Goal: Transaction & Acquisition: Purchase product/service

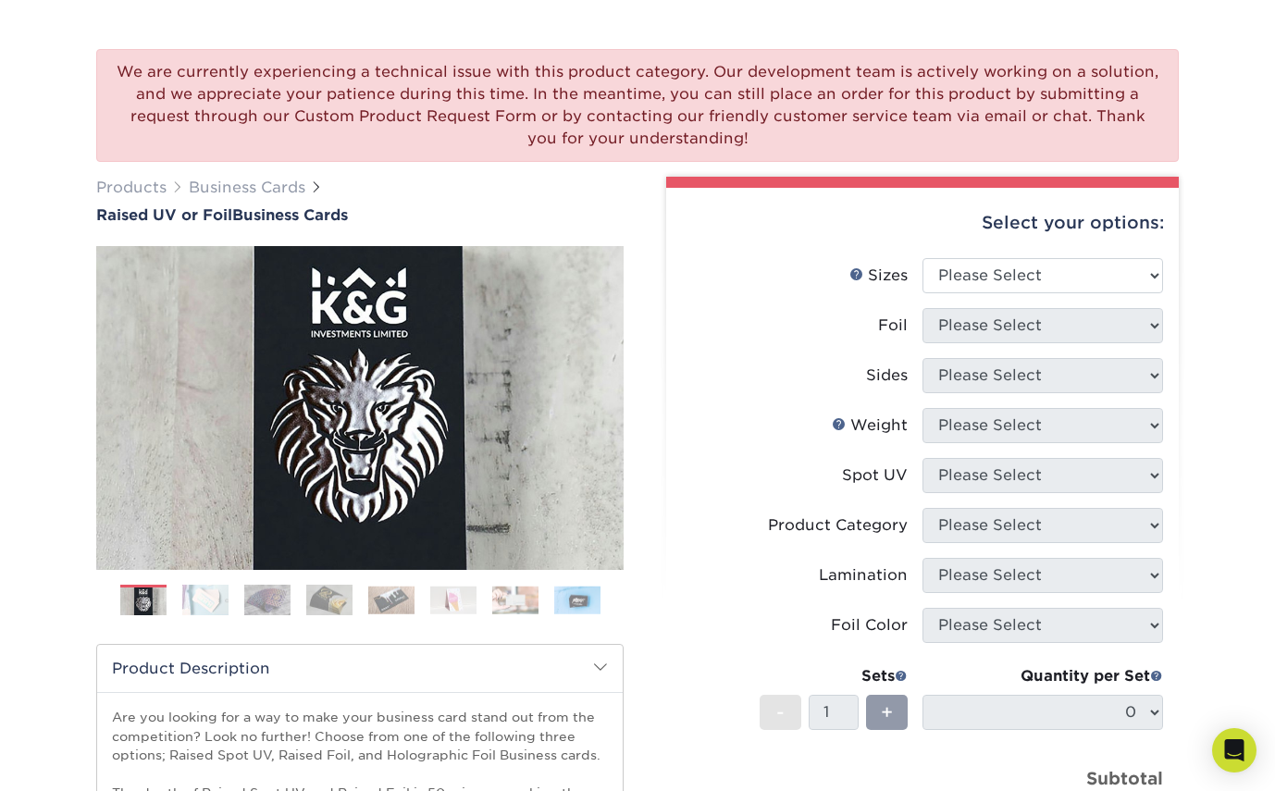
scroll to position [143, 0]
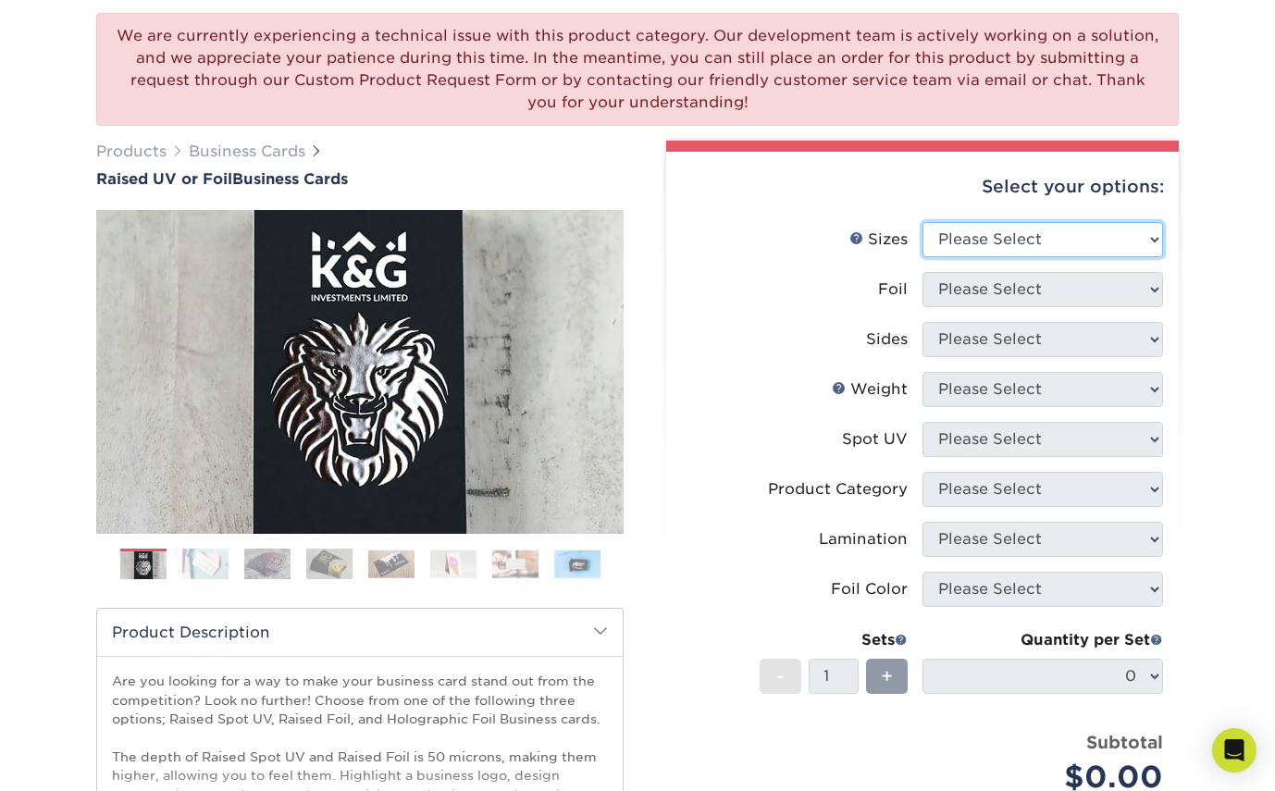
select select "2.00x3.50"
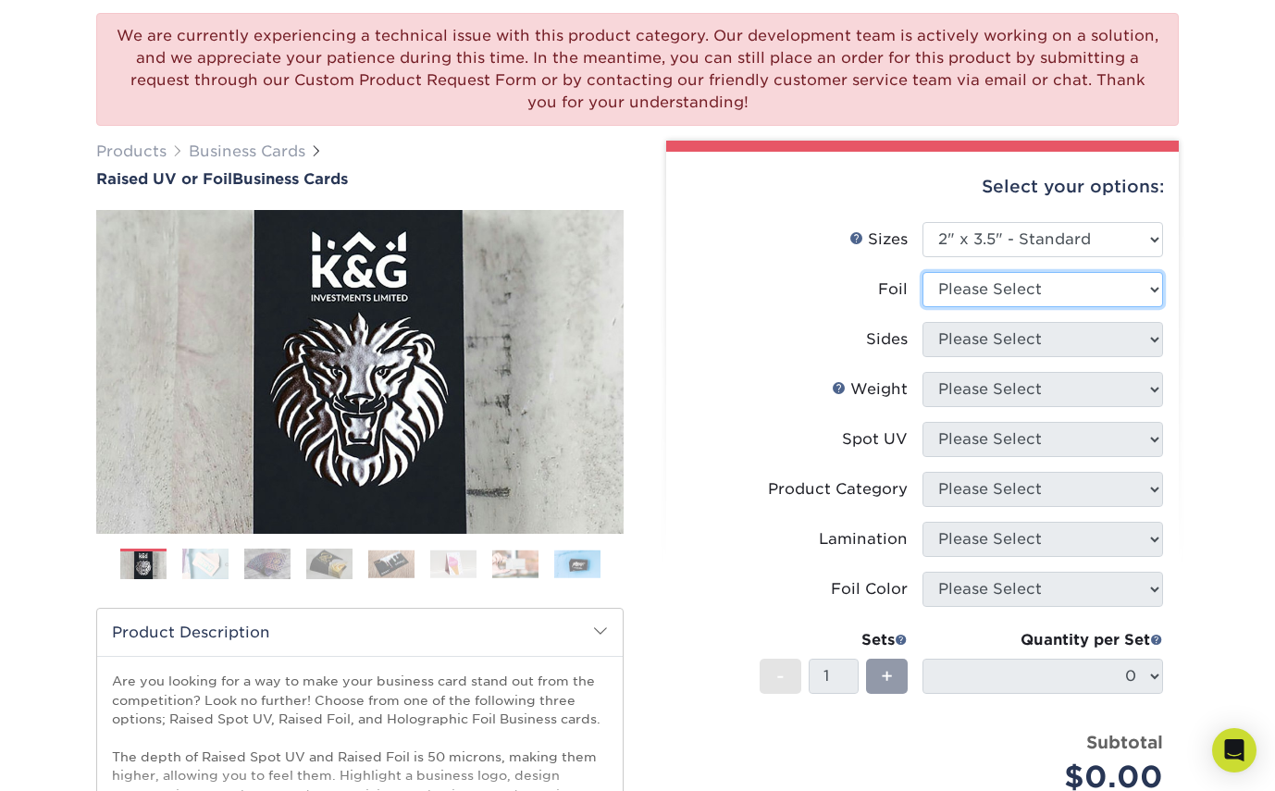
select select "1"
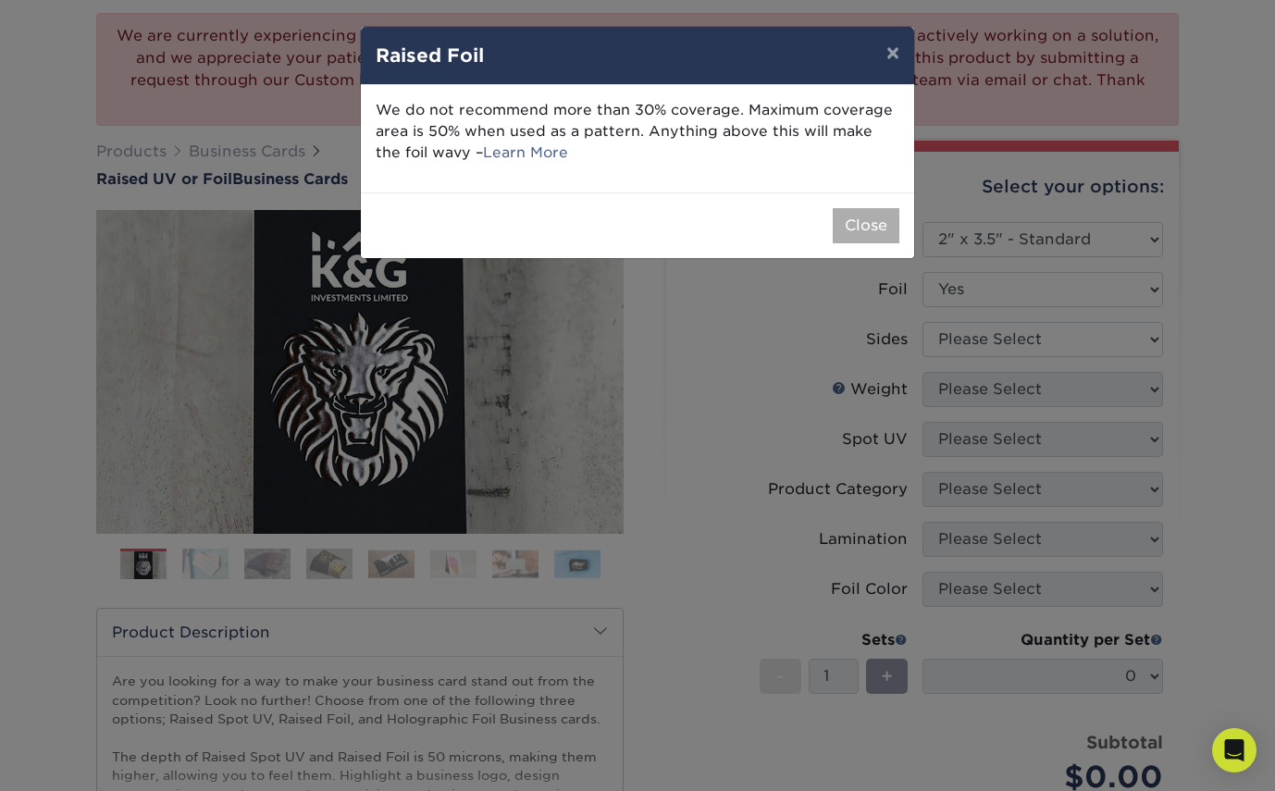
click at [856, 223] on button "Close" at bounding box center [866, 225] width 67 height 35
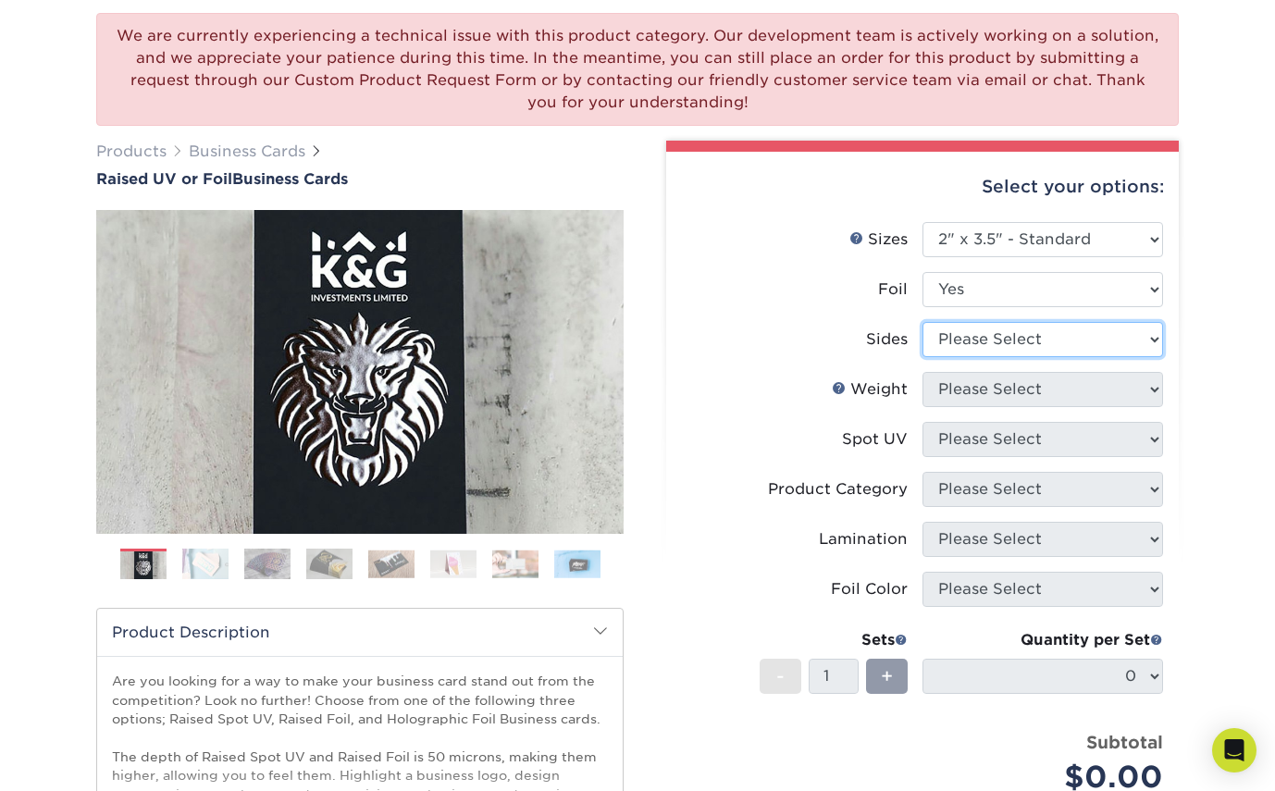
select select "e9e9dfb3-fba1-4d60-972c-fd9ca5904d33"
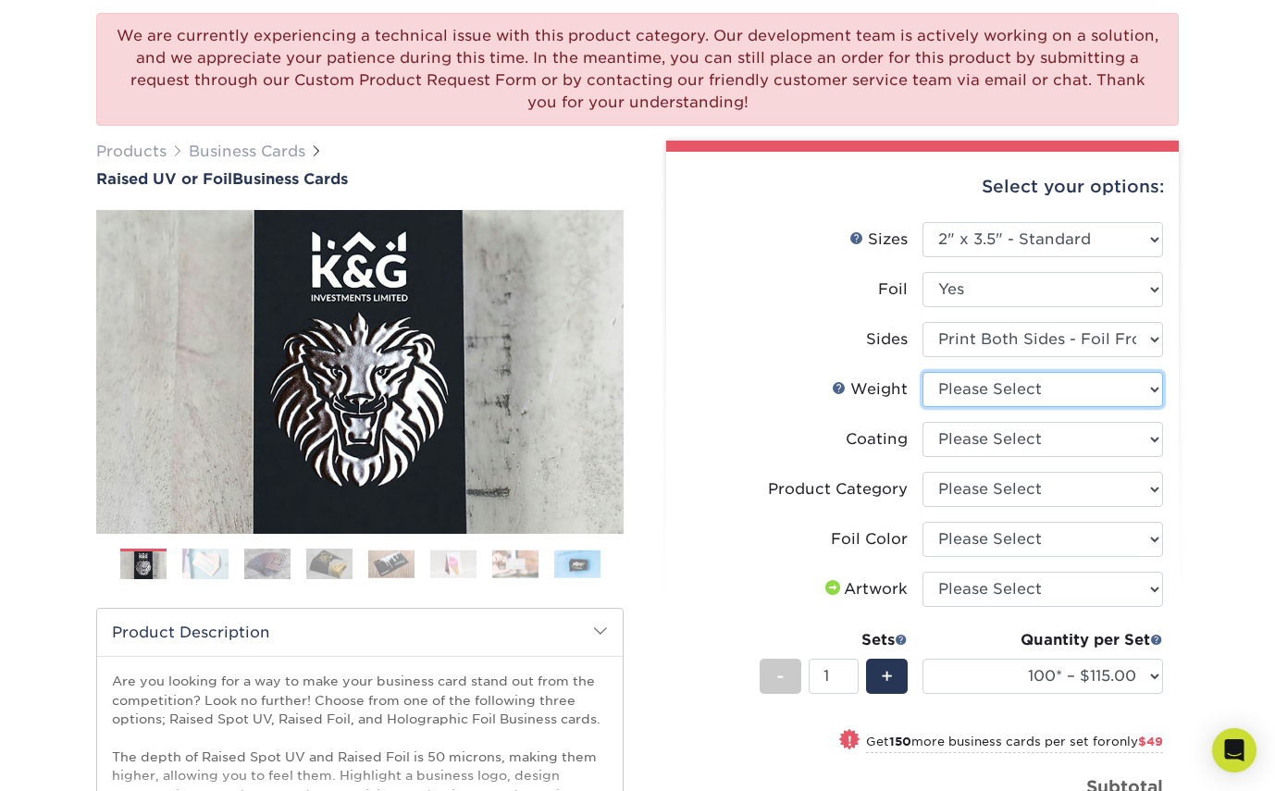
select select "16PT"
select select "3e7618de-abca-4bda-9f97-8b9129e913d8"
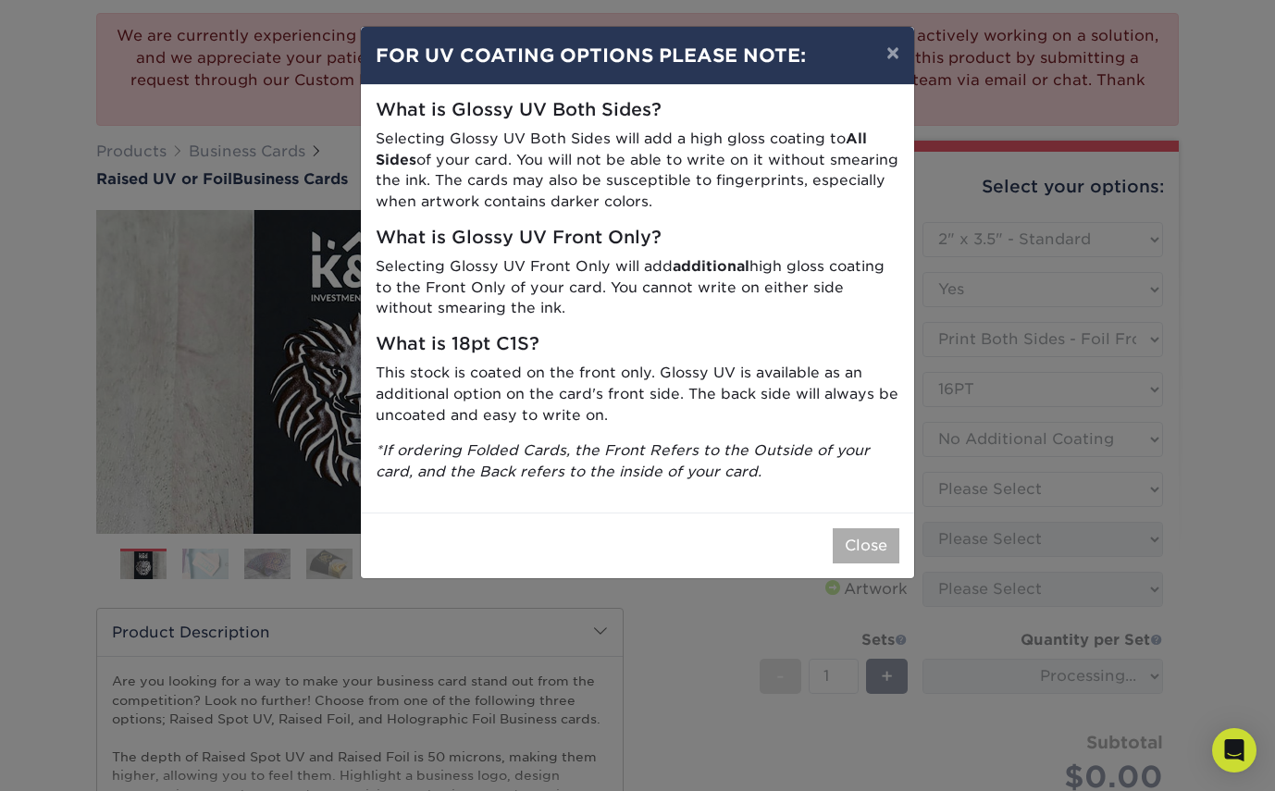
click at [869, 534] on button "Close" at bounding box center [866, 545] width 67 height 35
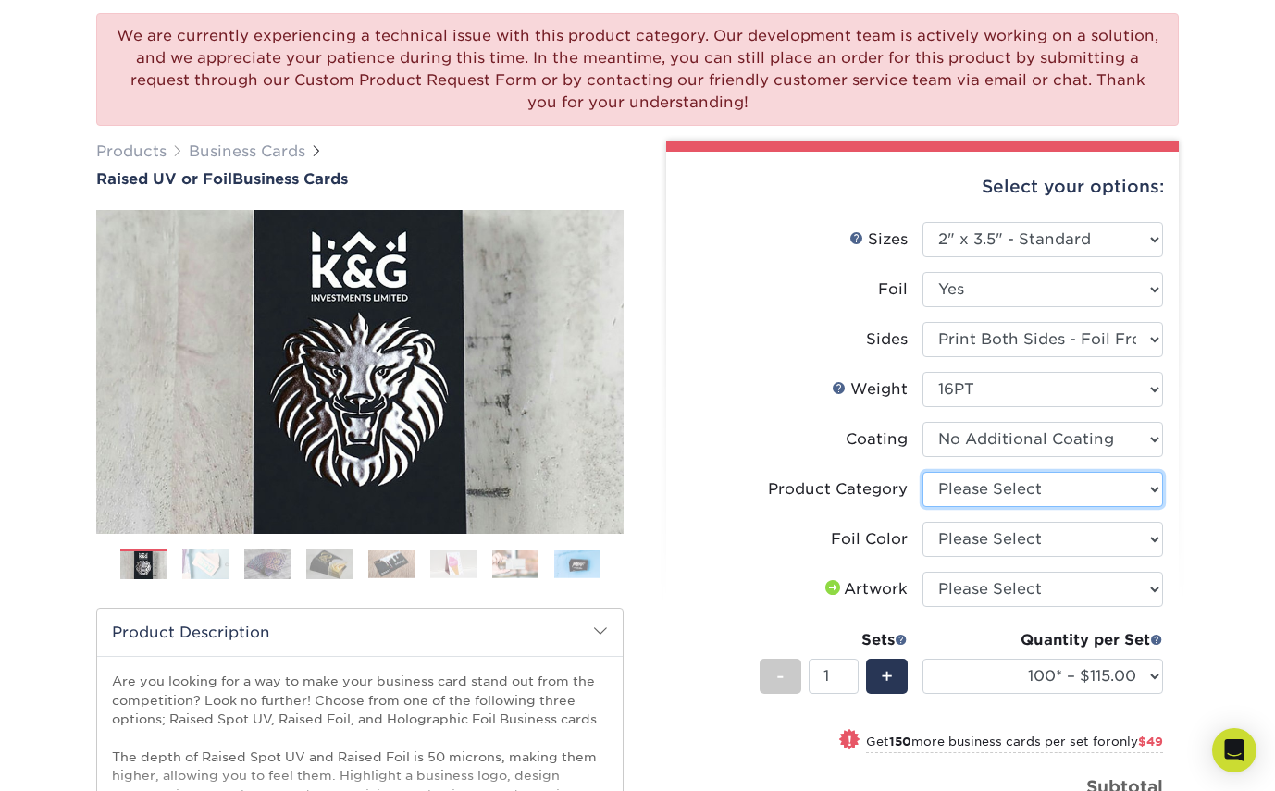
select select "3b5148f1-0588-4f88-a218-97bcfdce65c1"
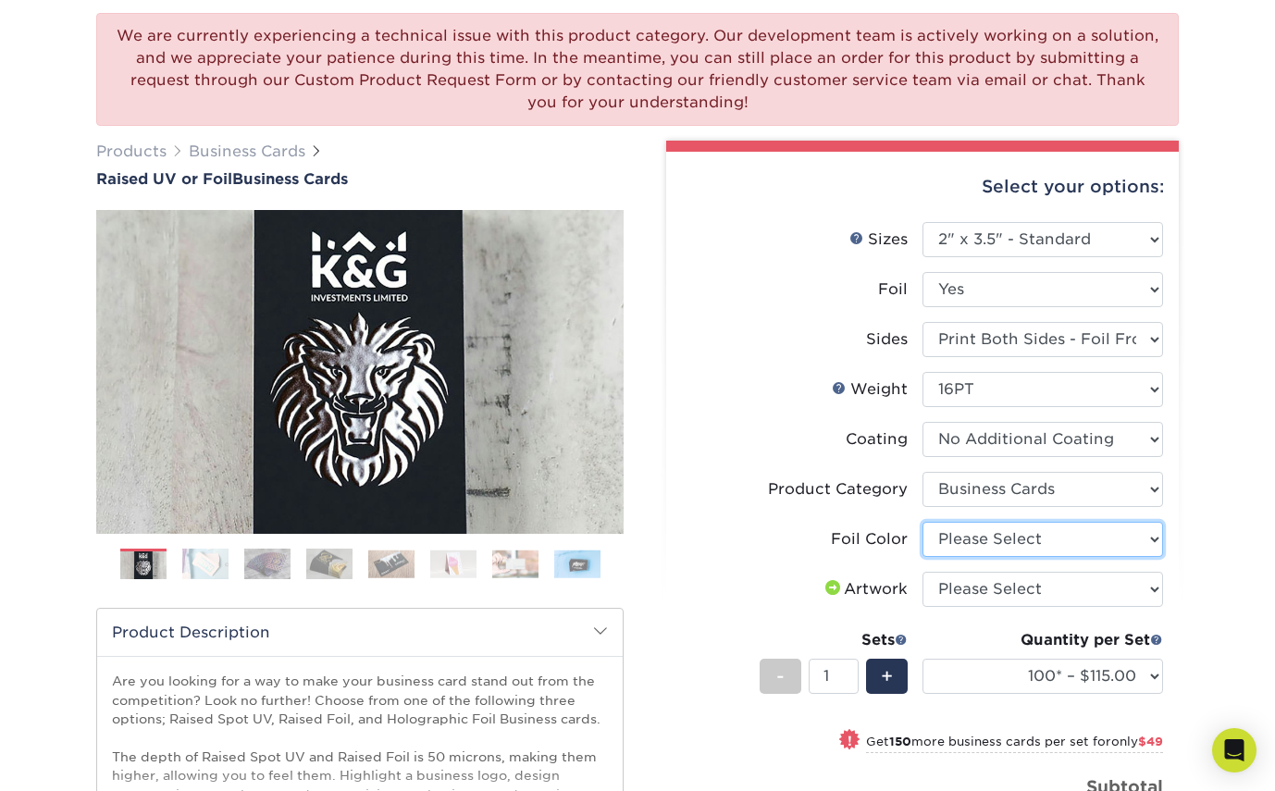
select select "070be916-f238-4bbb-84b5-b64a15a64c9f"
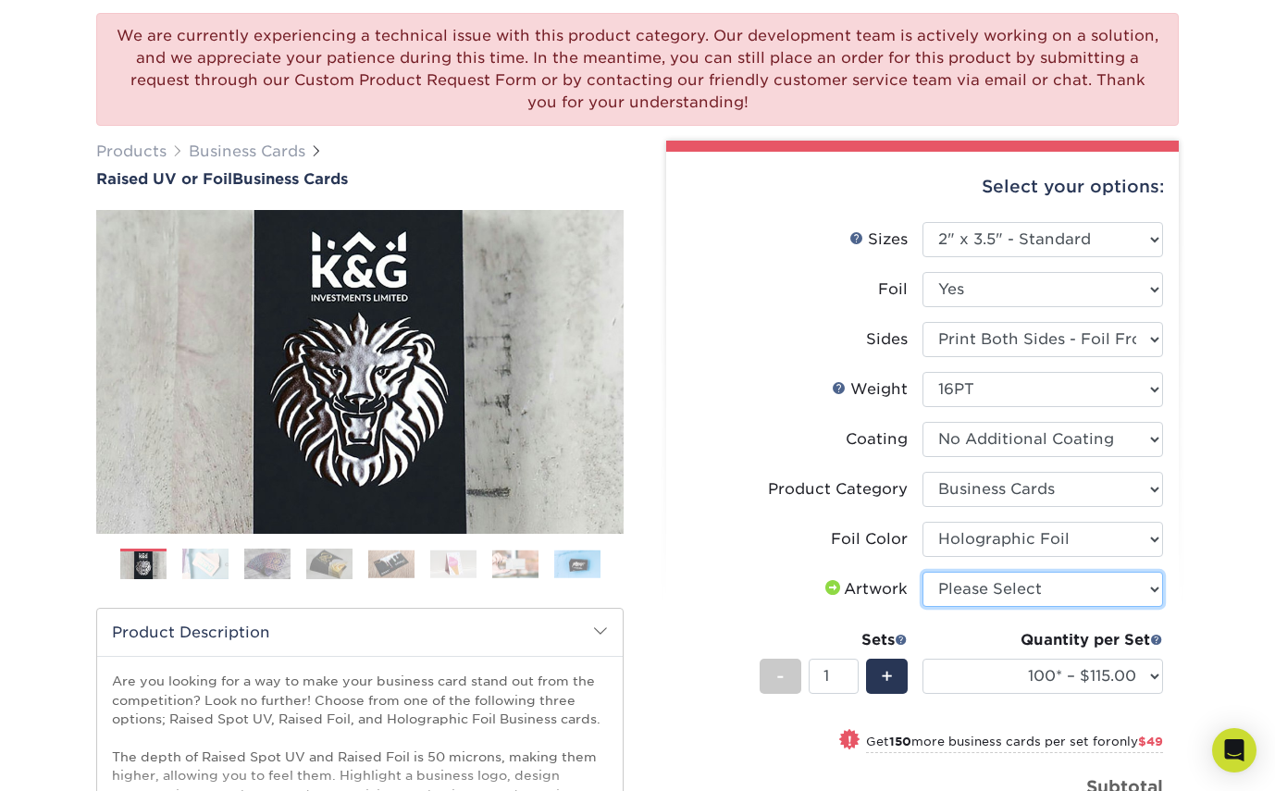
select select "upload"
click at [830, 673] on input "1" at bounding box center [833, 676] width 49 height 35
click at [823, 673] on input "1" at bounding box center [833, 676] width 49 height 35
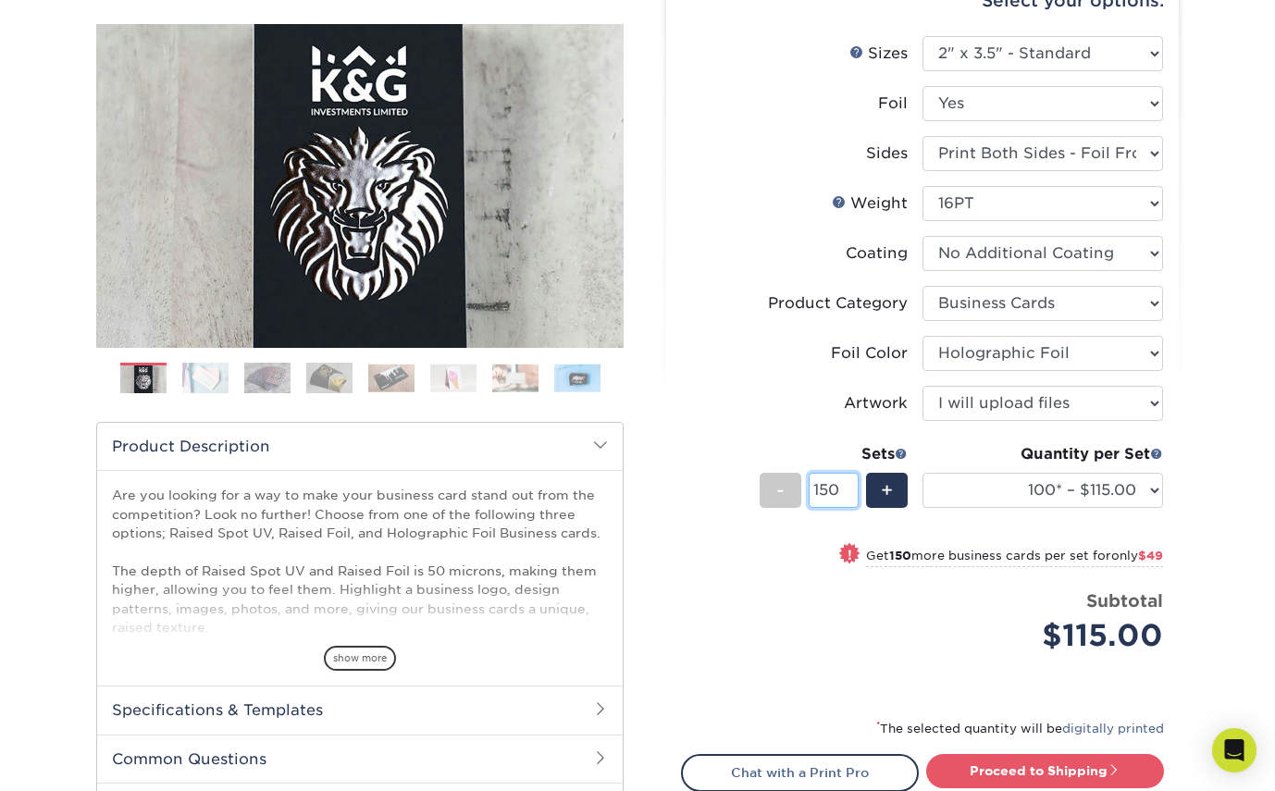
scroll to position [355, 0]
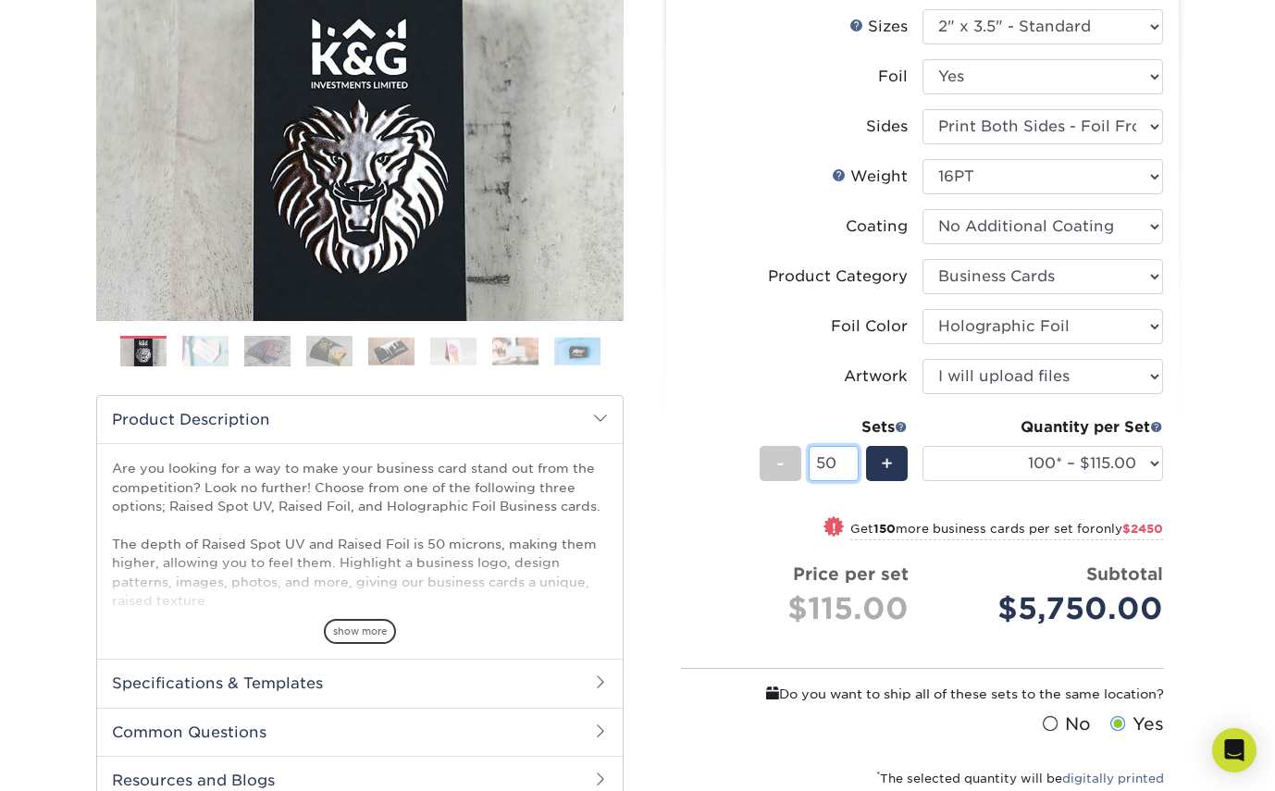
click at [830, 462] on input "50" at bounding box center [833, 463] width 49 height 35
type input "1"
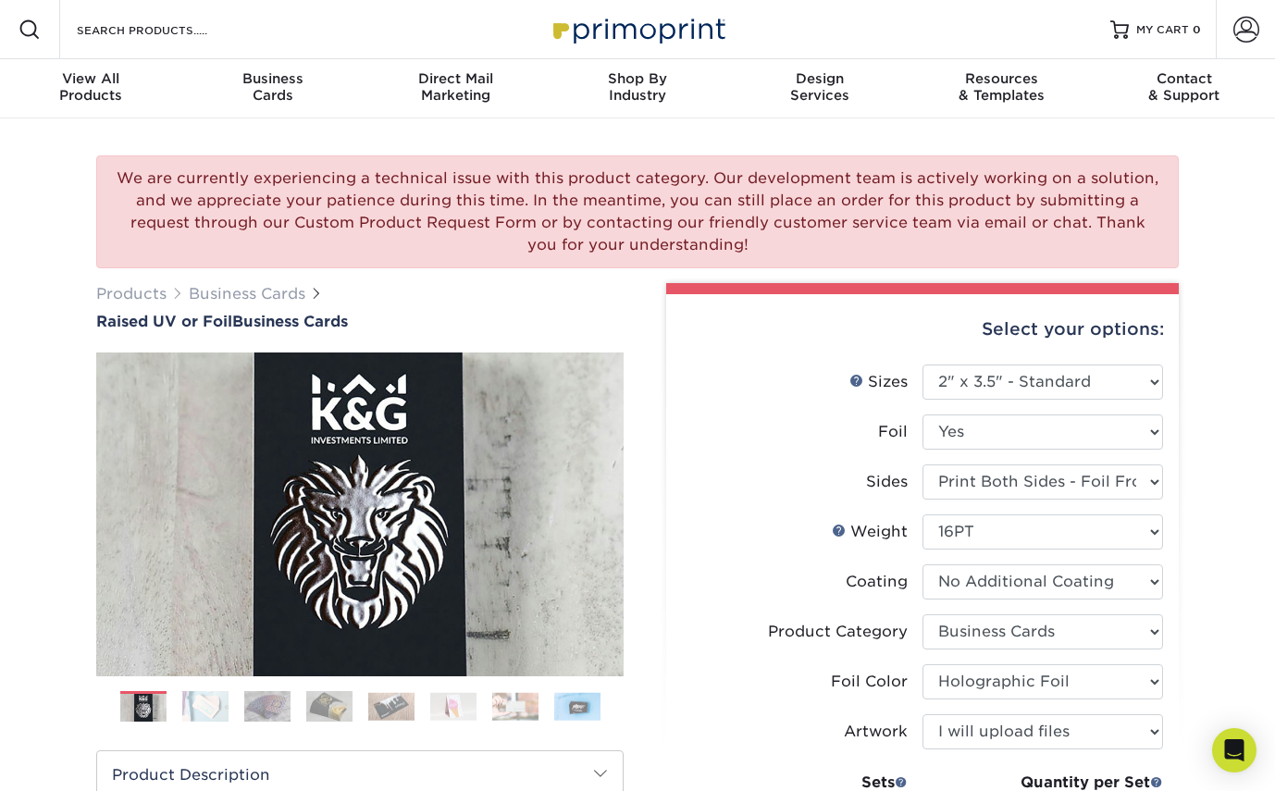
scroll to position [0, 0]
